Goal: Task Accomplishment & Management: Manage account settings

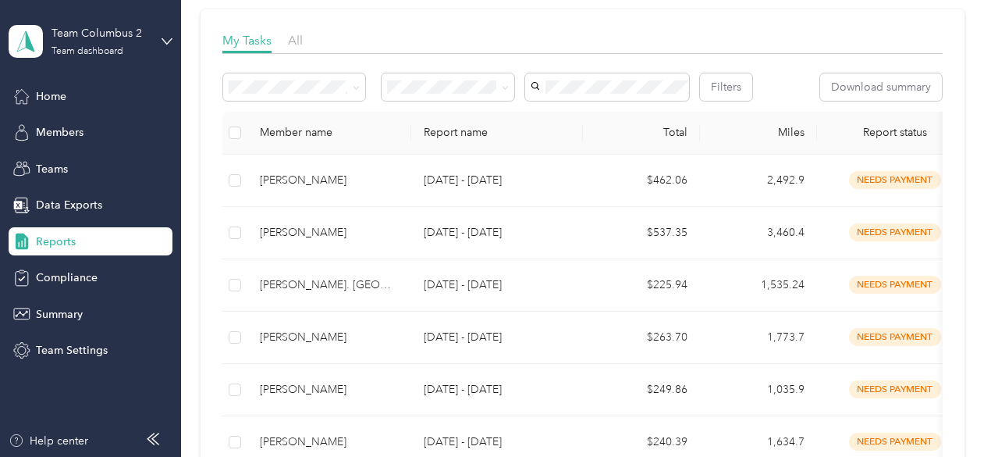
scroll to position [234, 0]
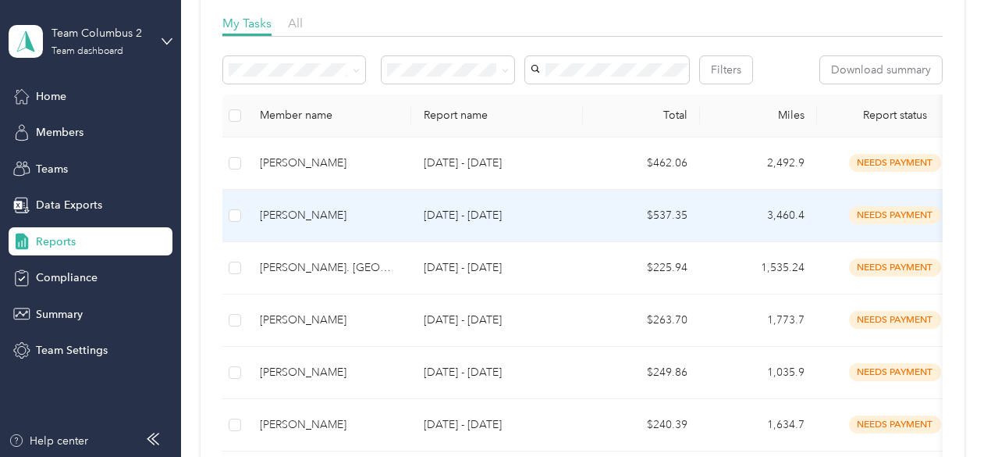
click at [392, 224] on div "[PERSON_NAME]" at bounding box center [329, 215] width 139 height 17
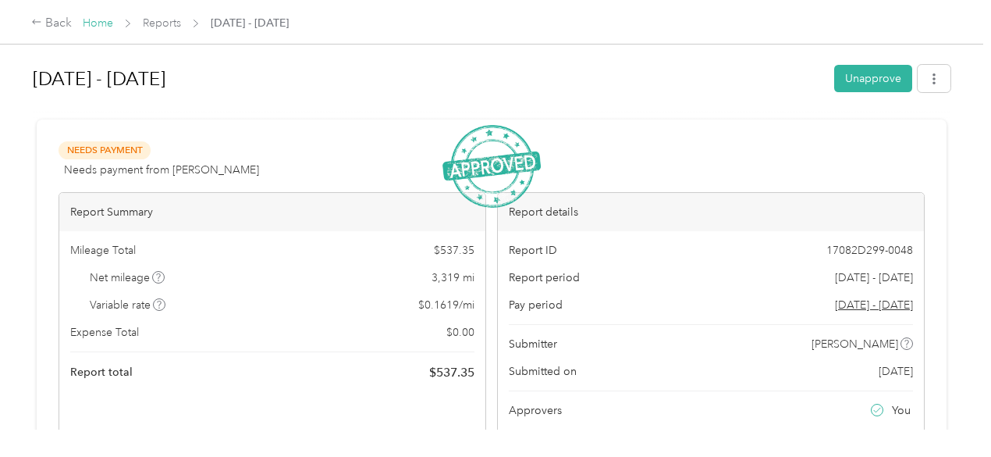
click at [98, 24] on link "Home" at bounding box center [98, 22] width 30 height 13
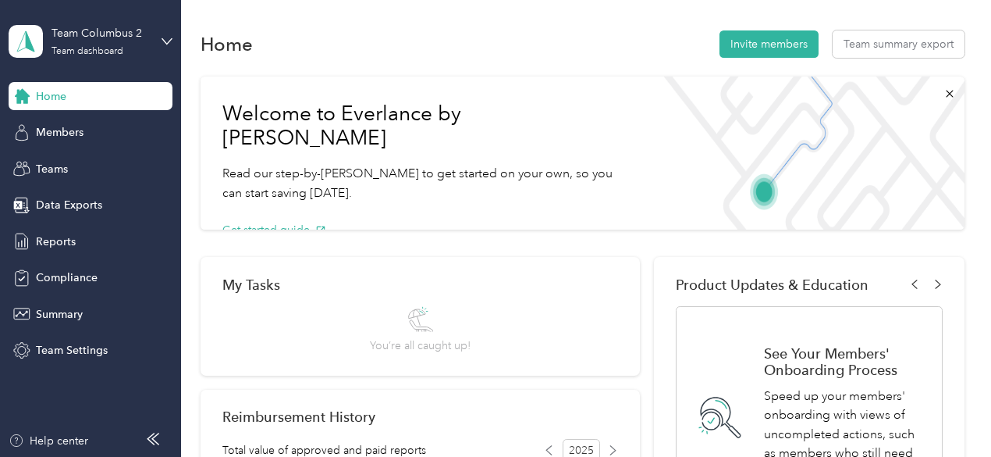
click at [81, 101] on div "Home" at bounding box center [91, 96] width 164 height 28
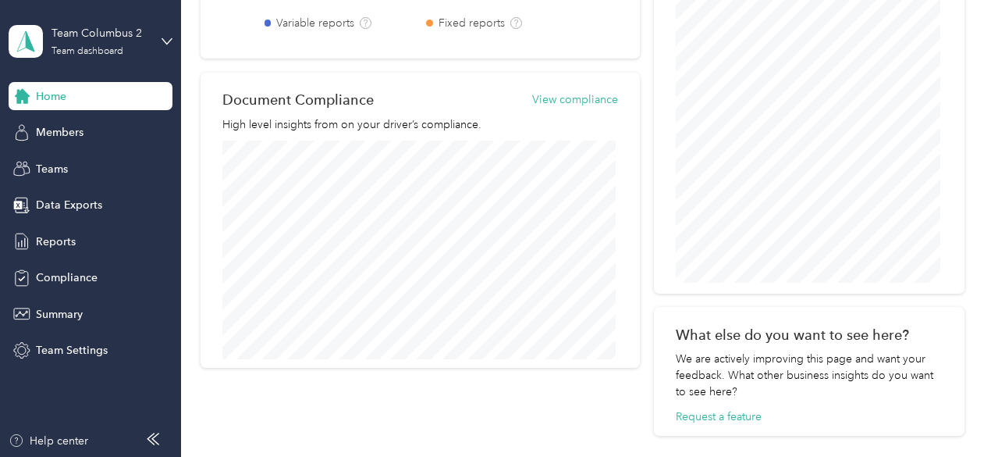
scroll to position [829, 0]
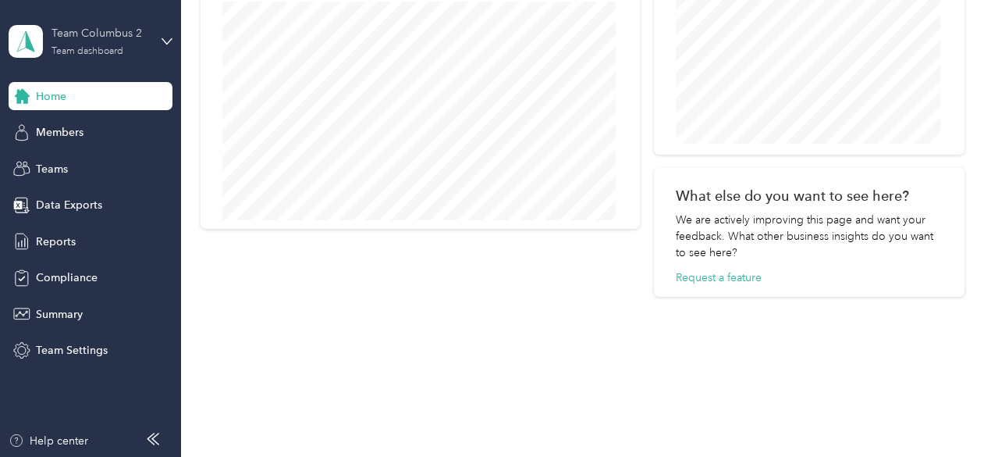
click at [105, 37] on div "Team Columbus 2" at bounding box center [101, 33] width 98 height 16
click at [101, 157] on div "Personal dashboard" at bounding box center [72, 163] width 98 height 16
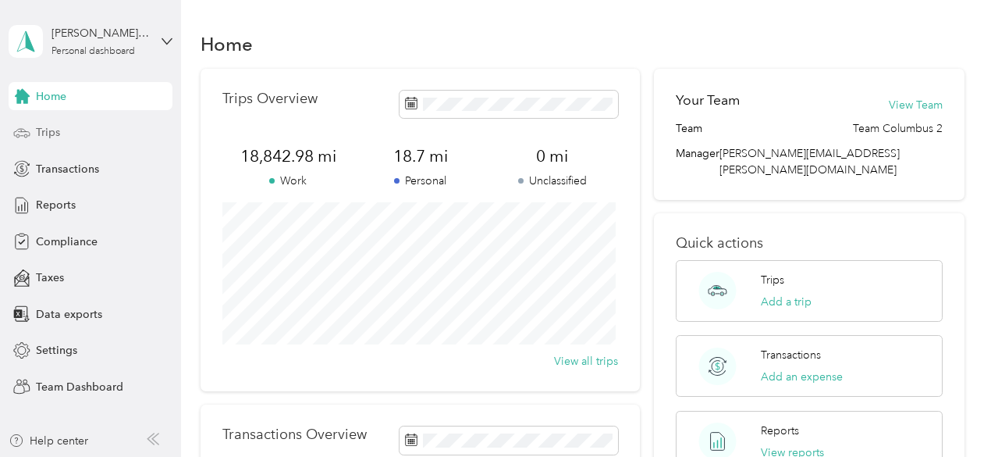
click at [58, 130] on span "Trips" at bounding box center [48, 132] width 24 height 16
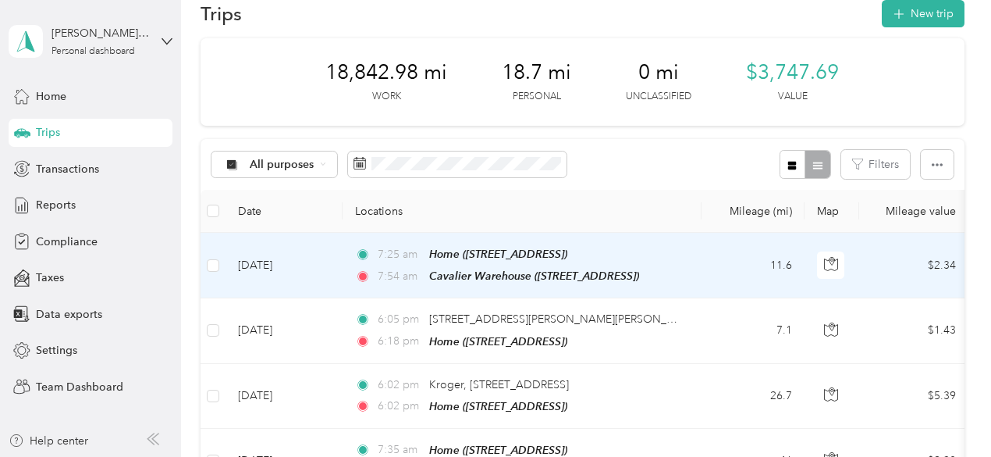
scroll to position [78, 0]
